Goal: Task Accomplishment & Management: Manage account settings

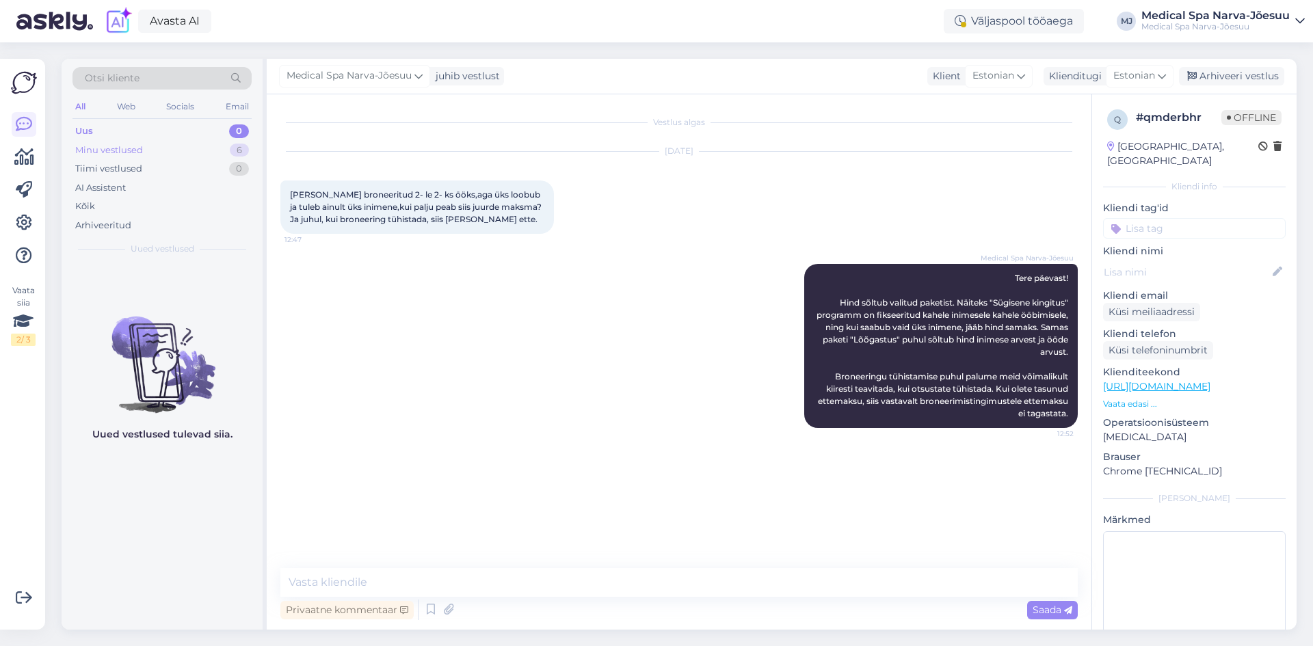
click at [137, 149] on div "Minu vestlused" at bounding box center [109, 151] width 68 height 14
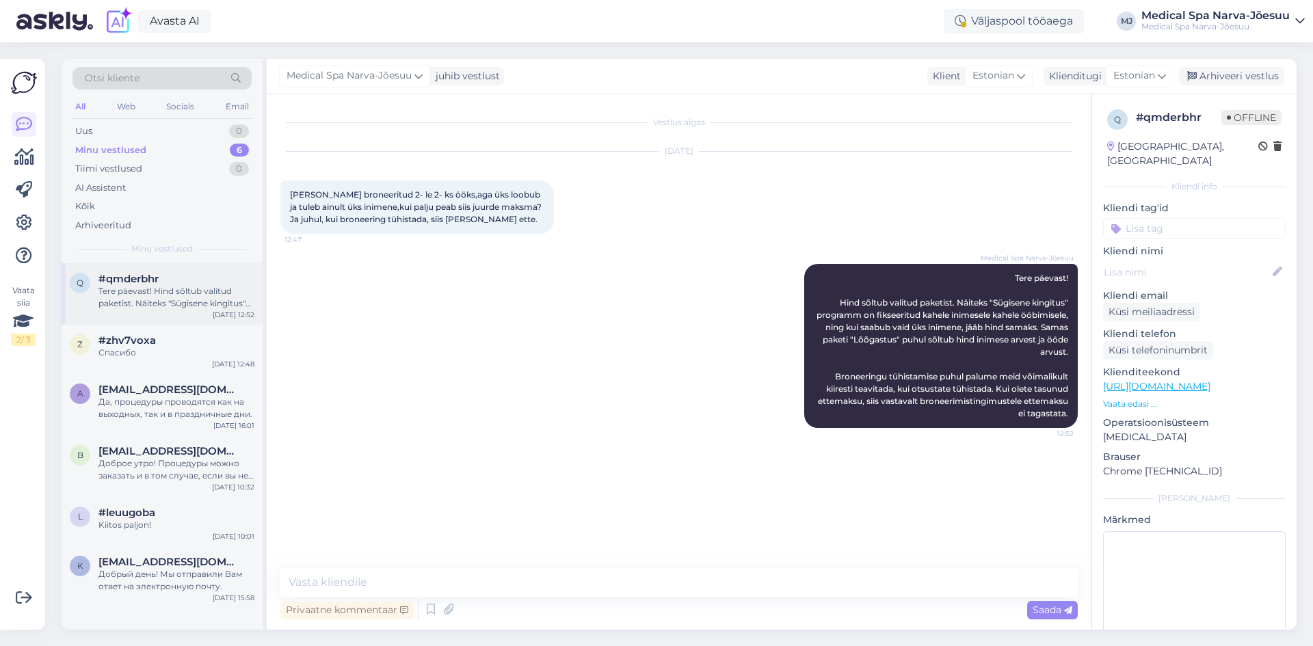
click at [203, 287] on div "Tere päevast! Hind sõltub valitud paketist. Näiteks "Sügisene kingitus" program…" at bounding box center [177, 297] width 156 height 25
click at [189, 329] on div "z #zhv7voxa Спасибо [DATE] 12:48" at bounding box center [162, 349] width 201 height 49
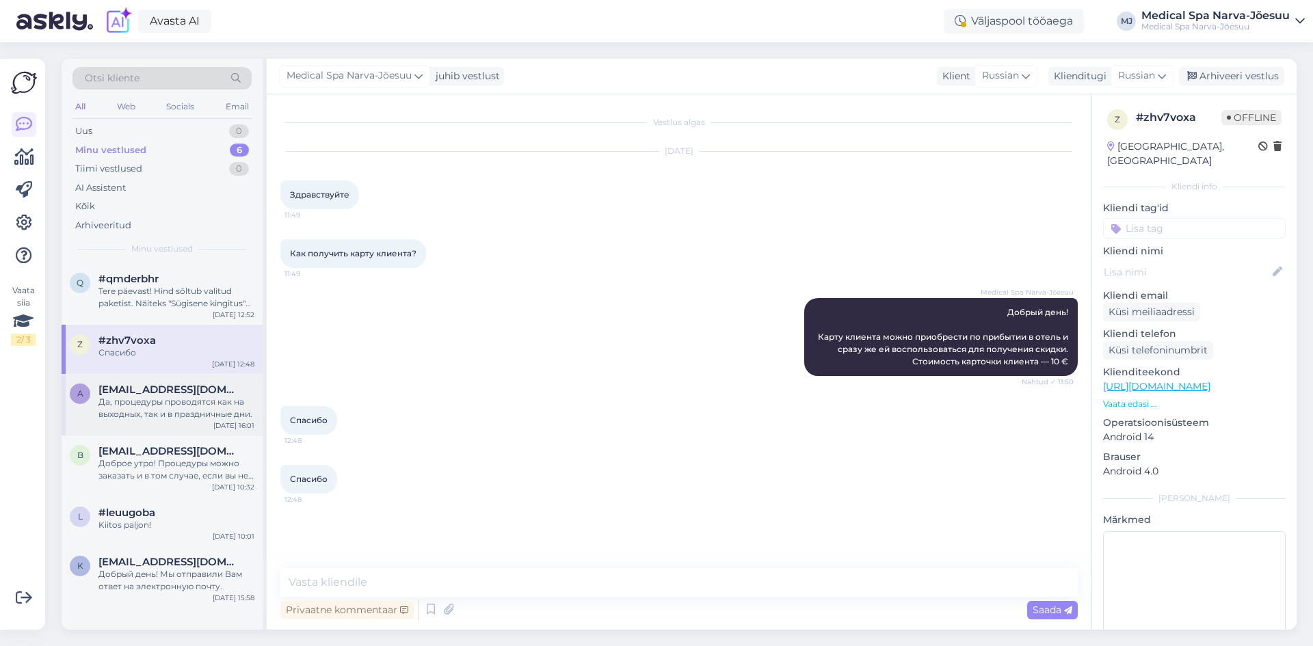
click at [179, 389] on div "[EMAIL_ADDRESS][DOMAIN_NAME]" at bounding box center [177, 390] width 156 height 12
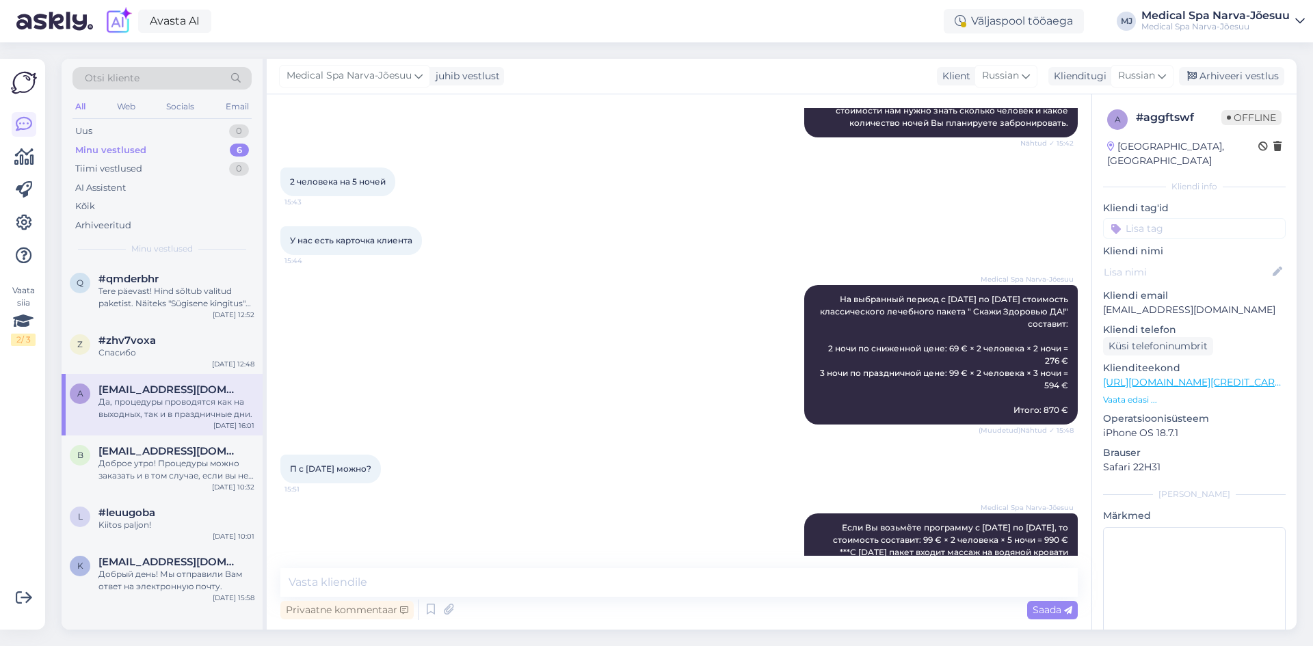
scroll to position [768, 0]
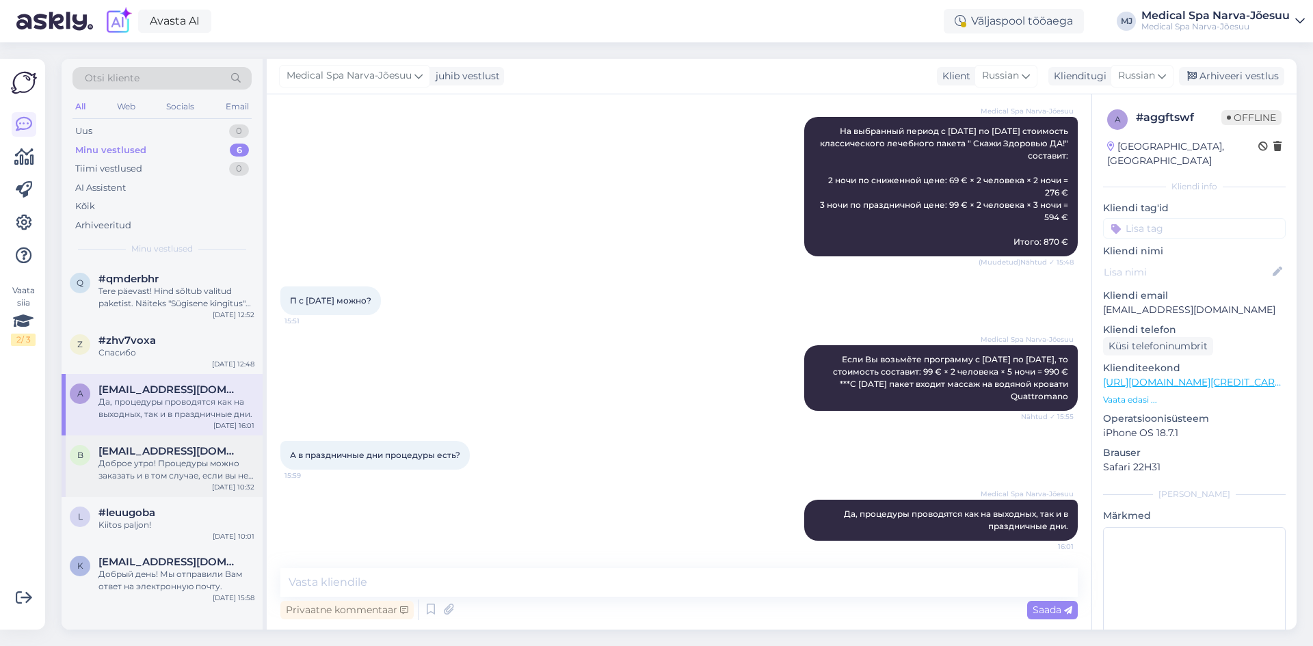
click at [163, 456] on span "[EMAIL_ADDRESS][DOMAIN_NAME]" at bounding box center [170, 451] width 142 height 12
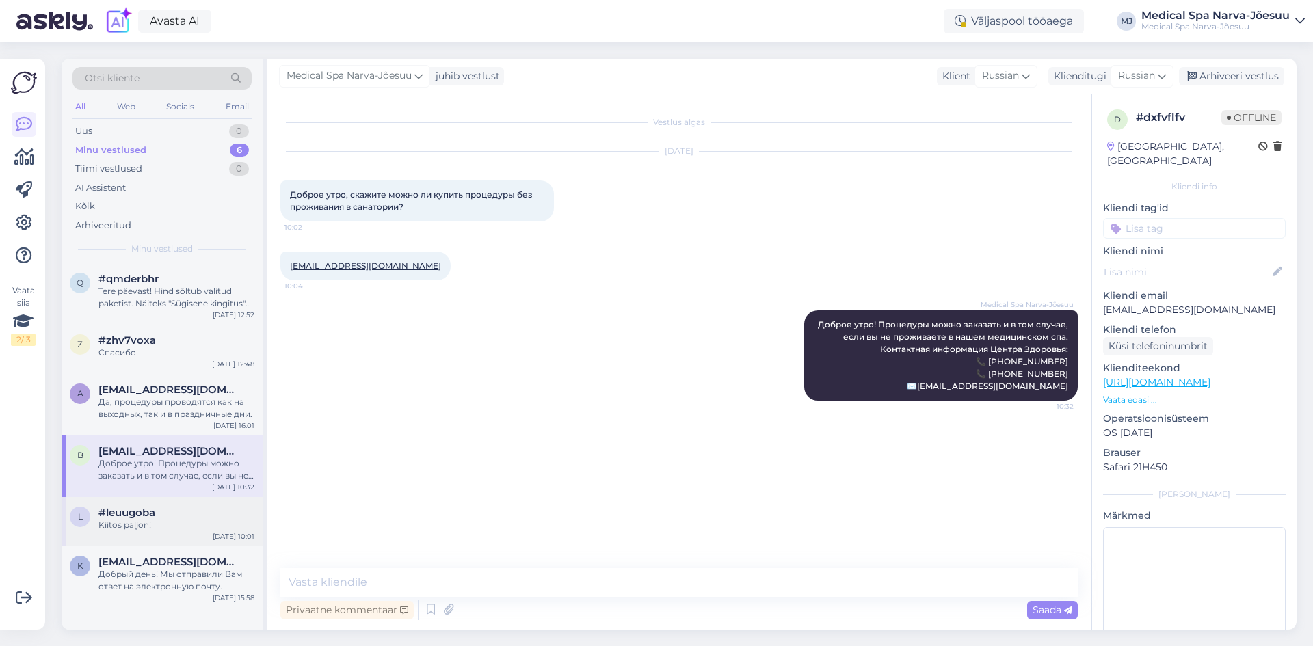
click at [198, 523] on div "Kiitos paljon!" at bounding box center [177, 525] width 156 height 12
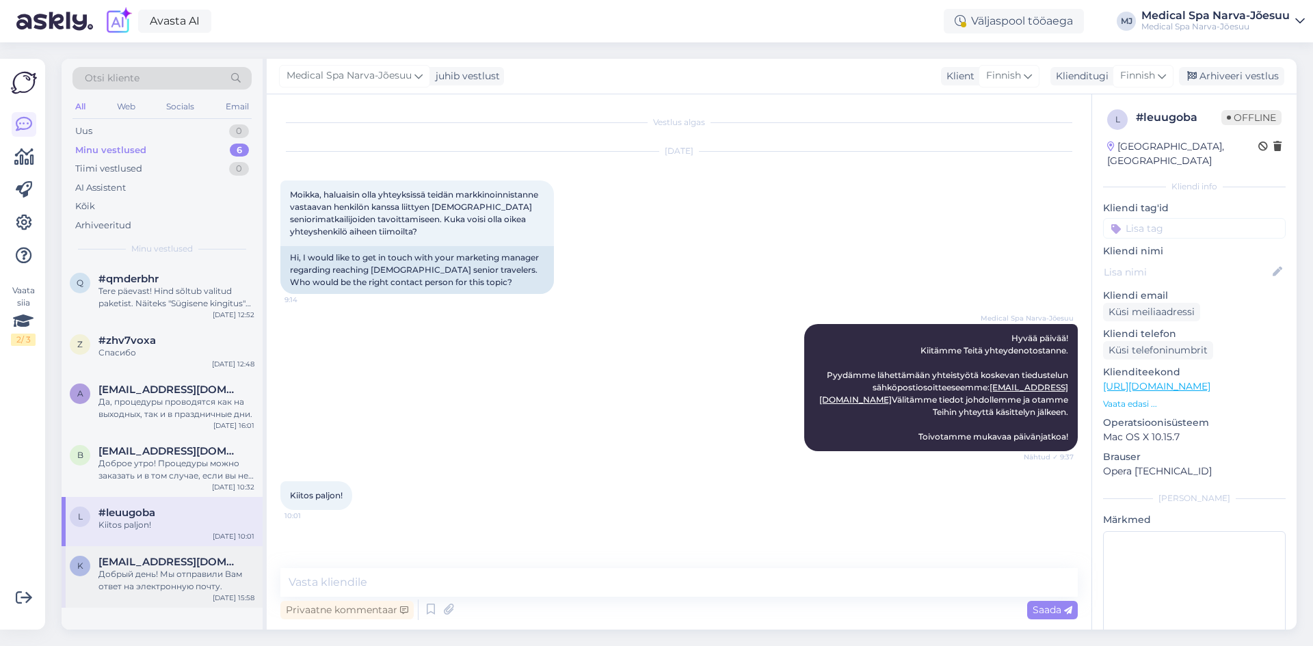
click at [163, 562] on span "[EMAIL_ADDRESS][DOMAIN_NAME]" at bounding box center [170, 562] width 142 height 12
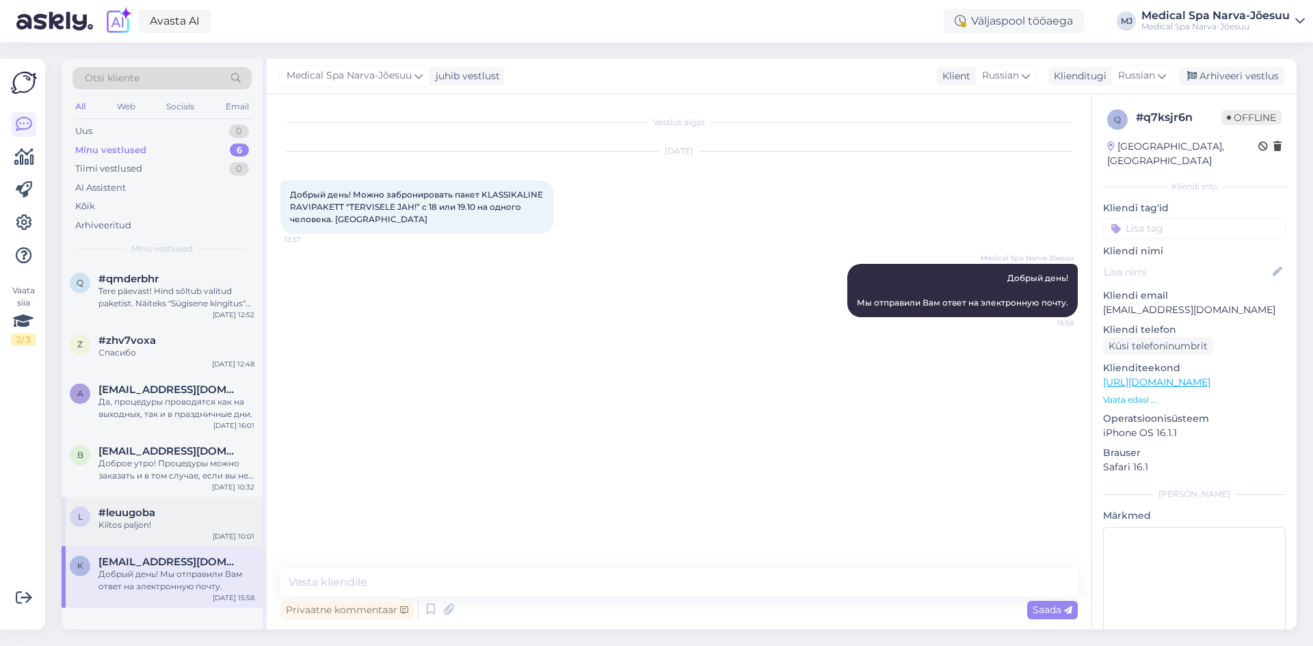
click at [197, 526] on div "Kiitos paljon!" at bounding box center [177, 525] width 156 height 12
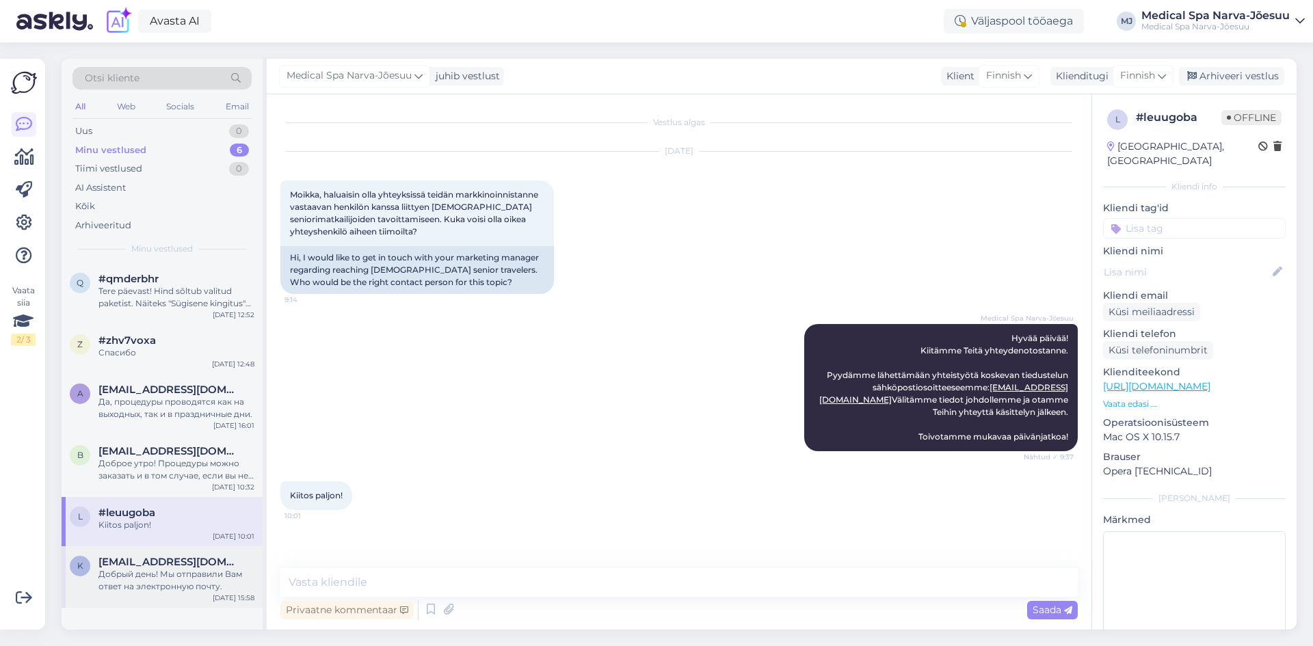
click at [205, 574] on div "Добрый день! Мы отправили Вам ответ на электронную почту." at bounding box center [177, 580] width 156 height 25
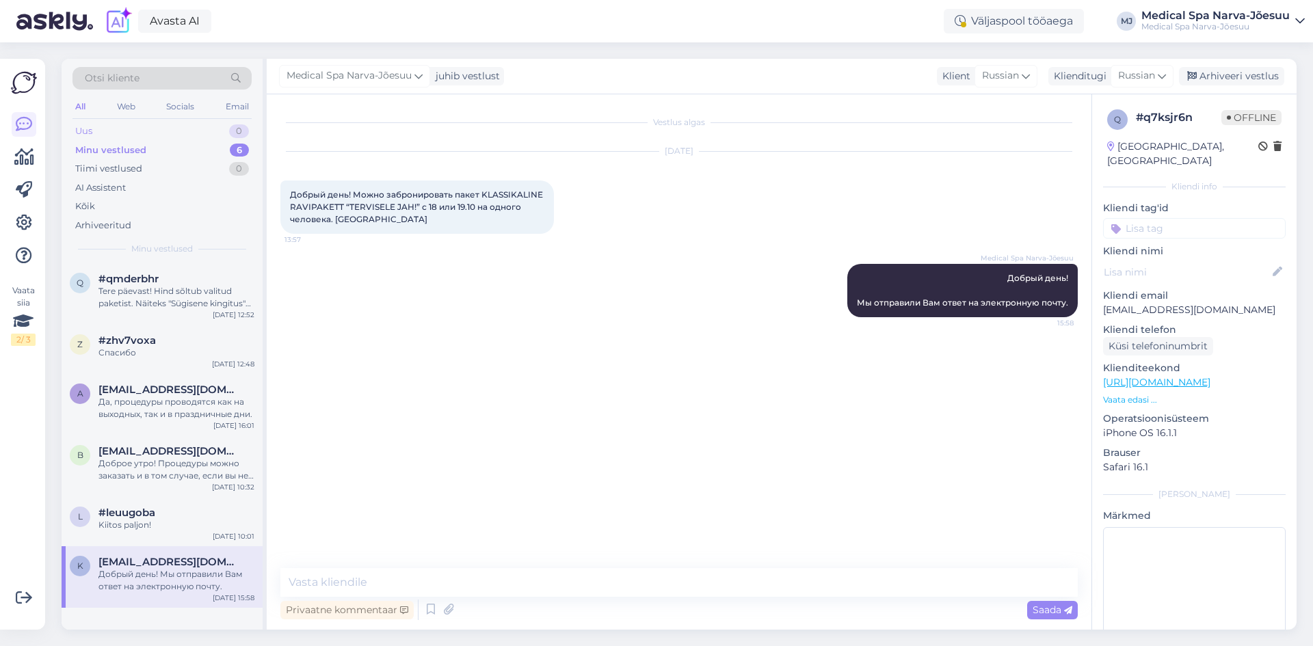
click at [151, 132] on div "Uus 0" at bounding box center [162, 131] width 179 height 19
